Goal: Transaction & Acquisition: Purchase product/service

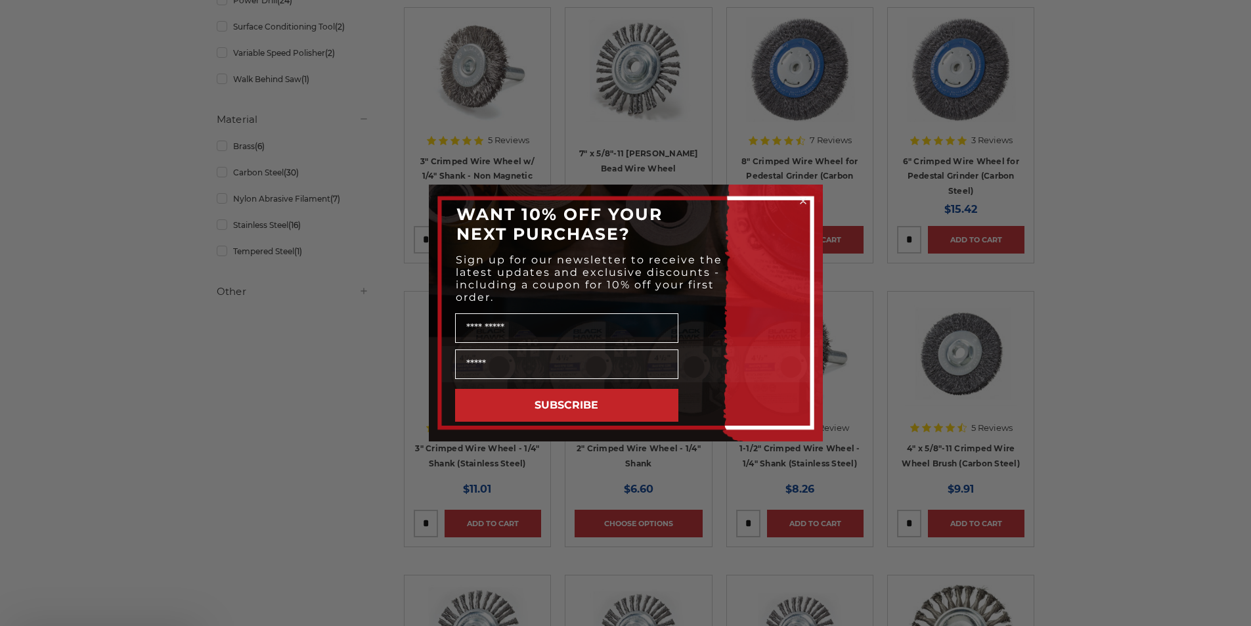
scroll to position [657, 0]
click at [803, 200] on icon "Close dialog" at bounding box center [803, 200] width 5 height 5
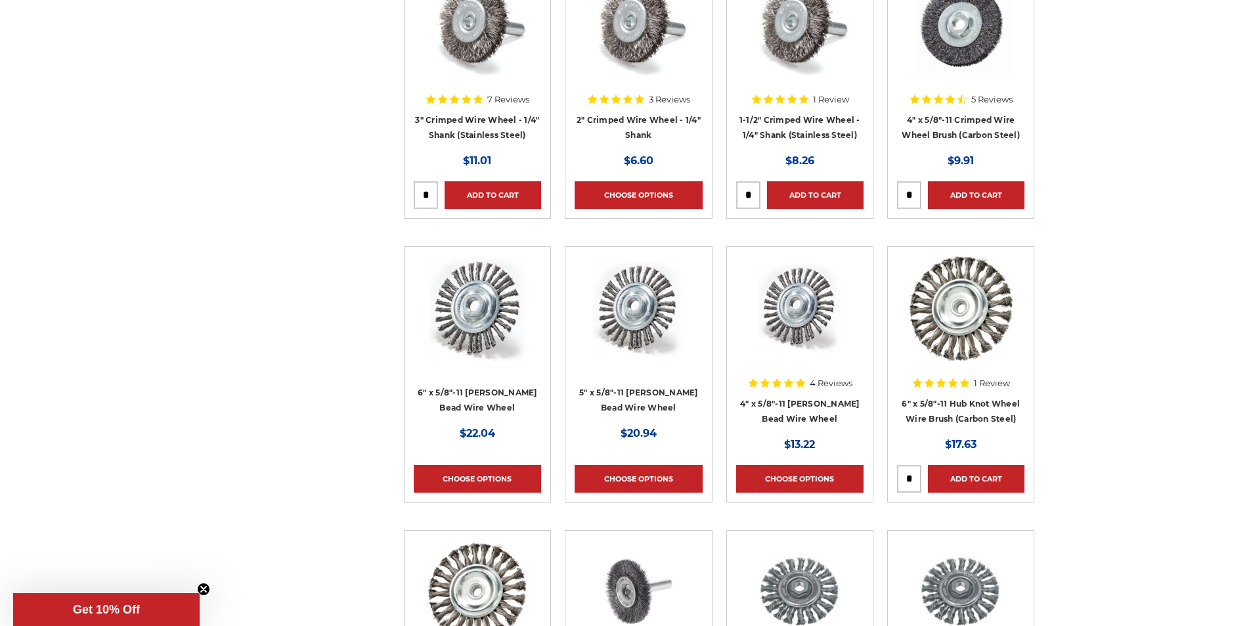
scroll to position [985, 0]
click at [481, 393] on link "6" x 5/8"-11 [PERSON_NAME] Bead Wire Wheel" at bounding box center [478, 399] width 120 height 25
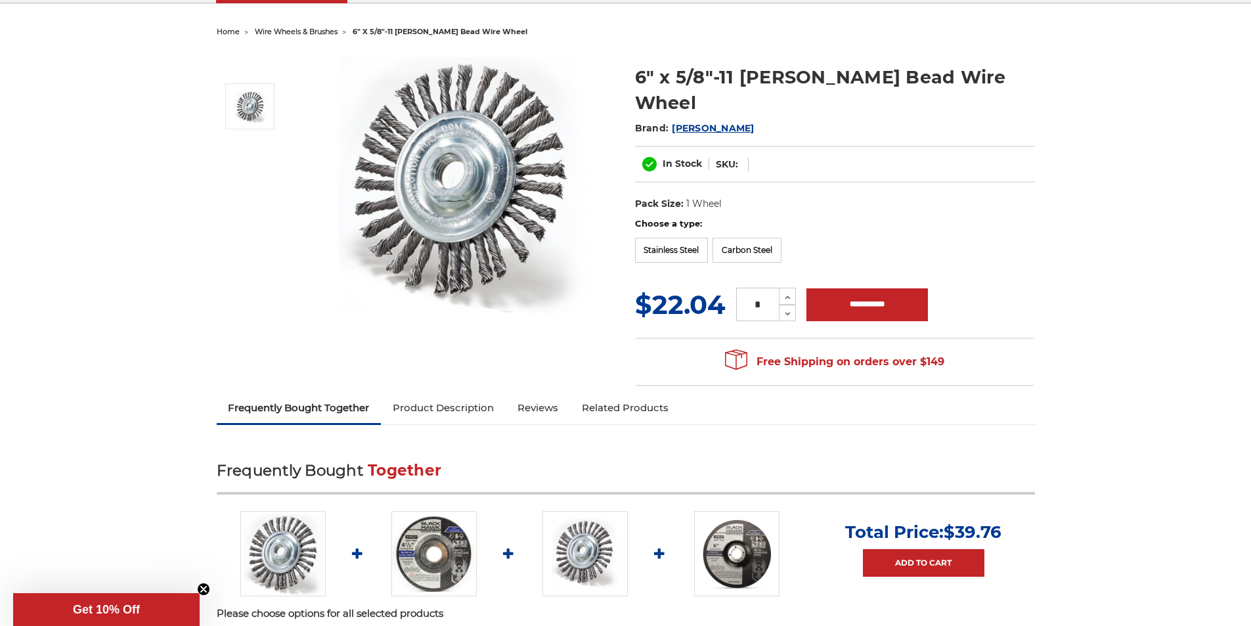
scroll to position [66, 0]
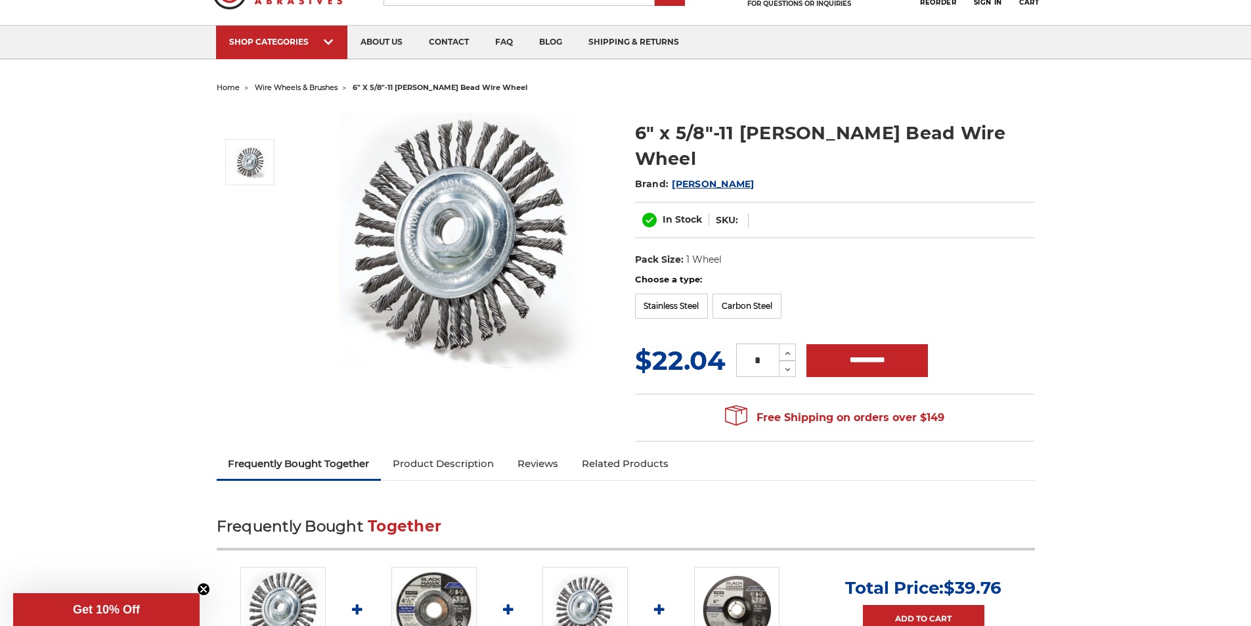
click at [724, 213] on dt "SKU:" at bounding box center [727, 220] width 22 height 14
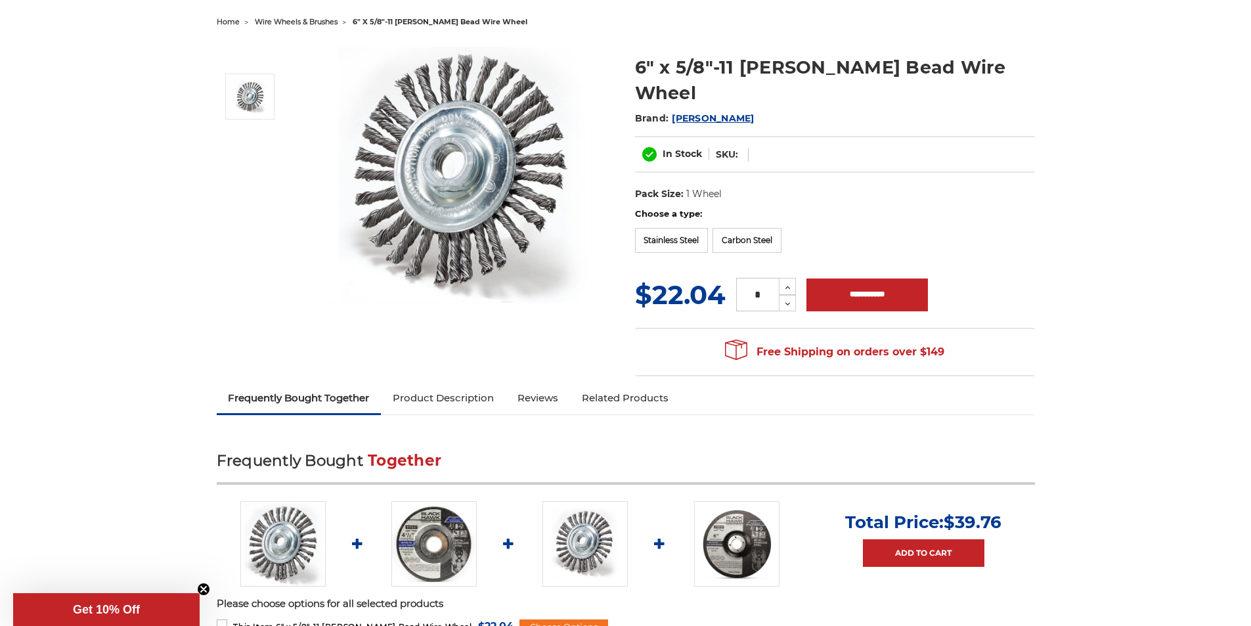
click at [435, 384] on link "Product Description" at bounding box center [443, 398] width 125 height 29
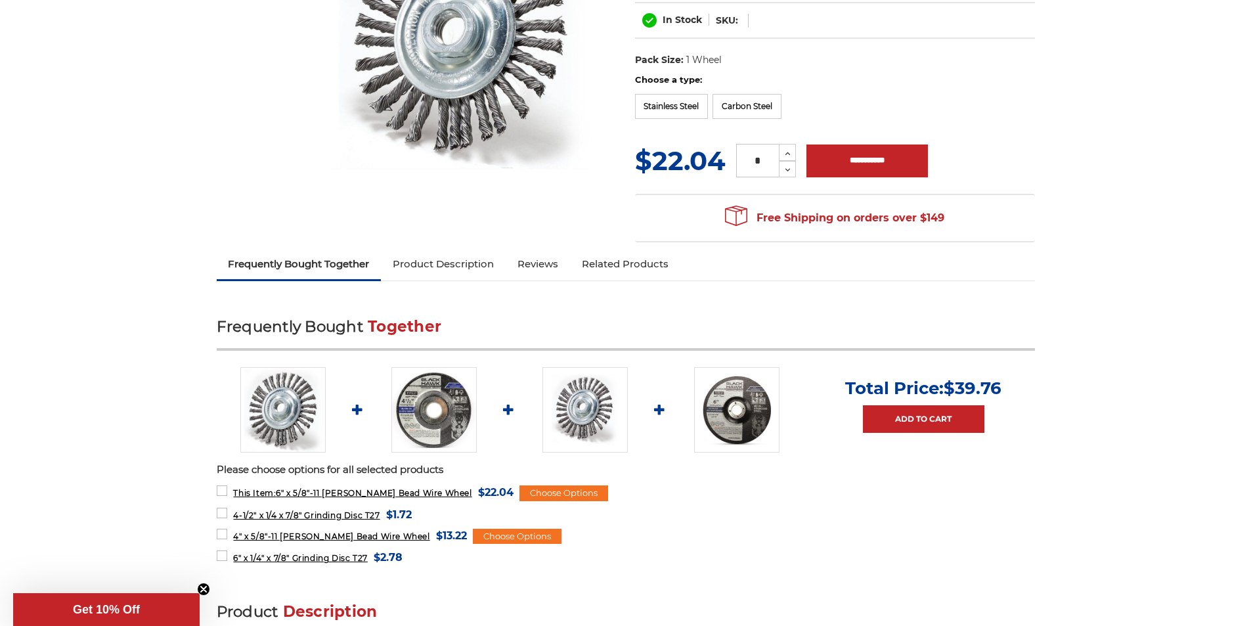
scroll to position [368, 0]
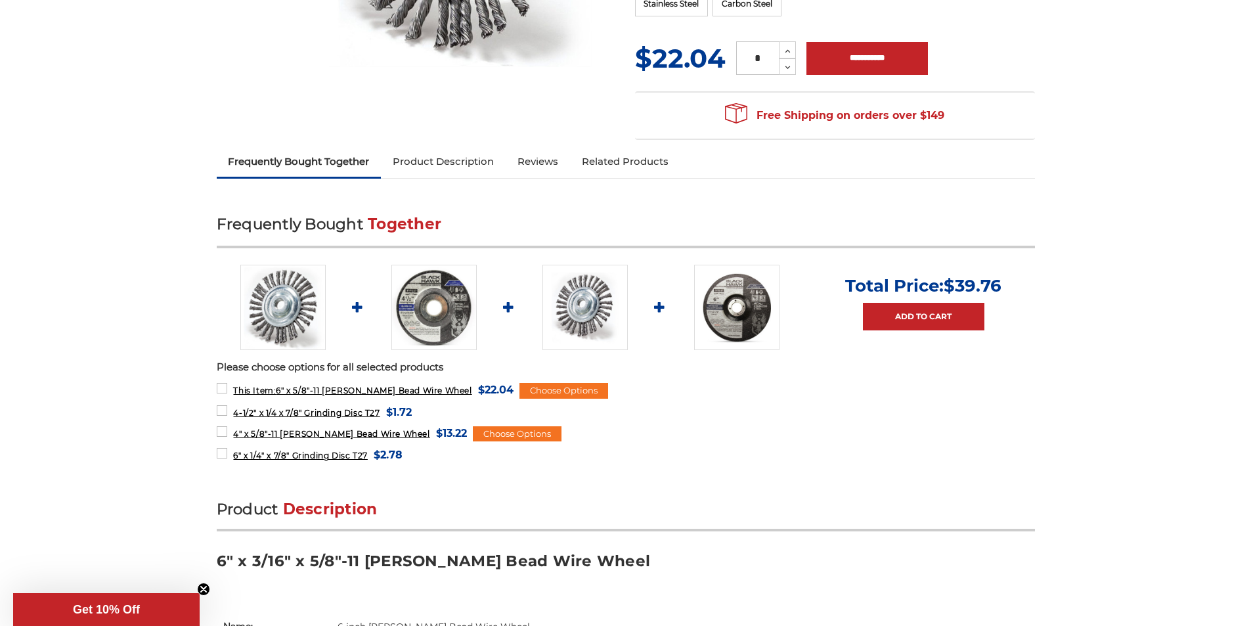
click at [463, 147] on link "Product Description" at bounding box center [443, 161] width 125 height 29
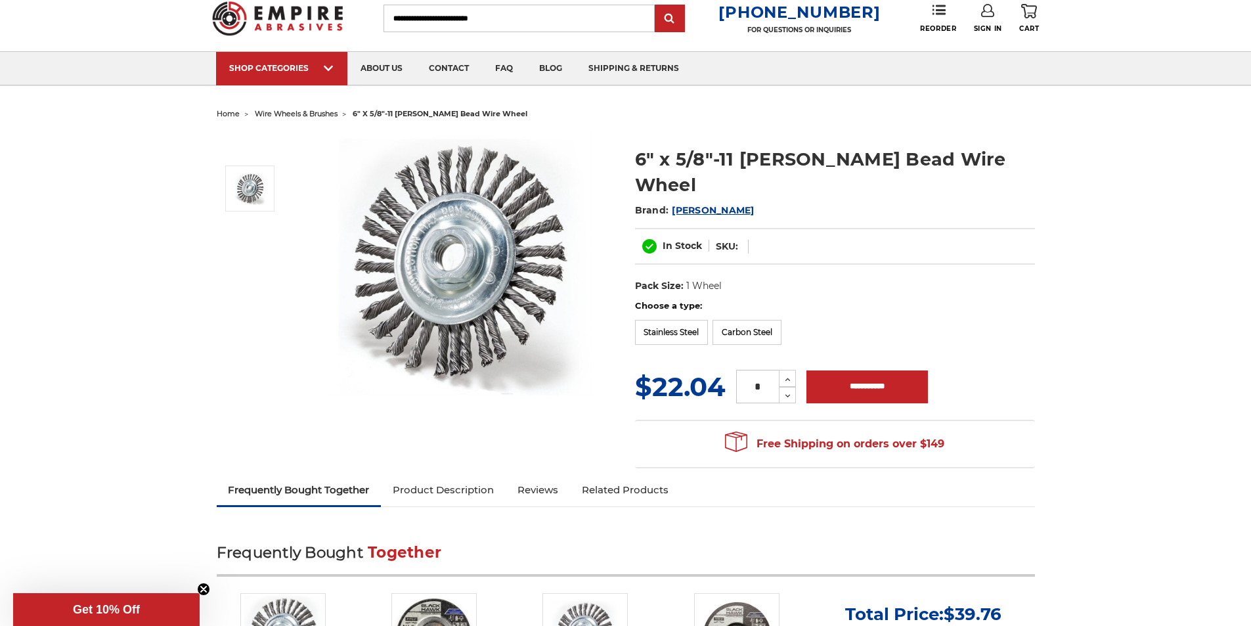
scroll to position [0, 0]
